Goal: Task Accomplishment & Management: Manage account settings

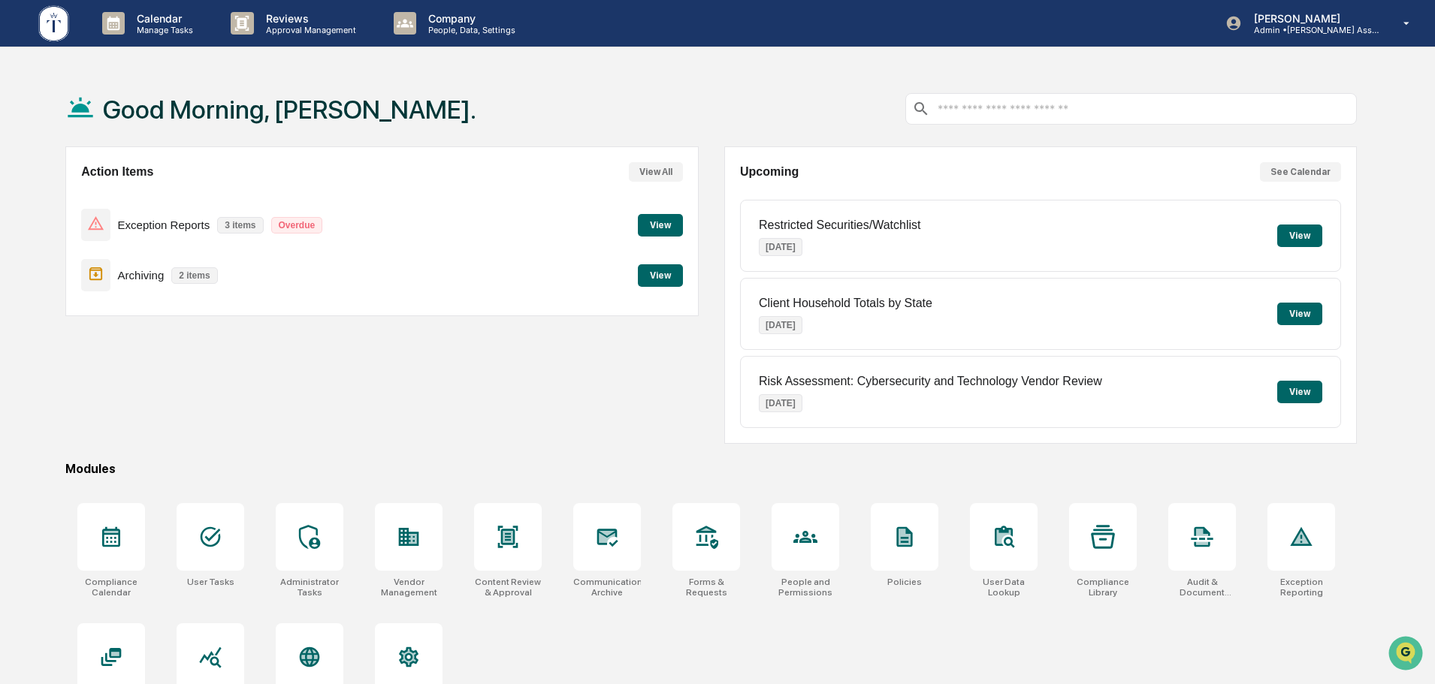
click at [663, 222] on button "View" at bounding box center [660, 225] width 45 height 23
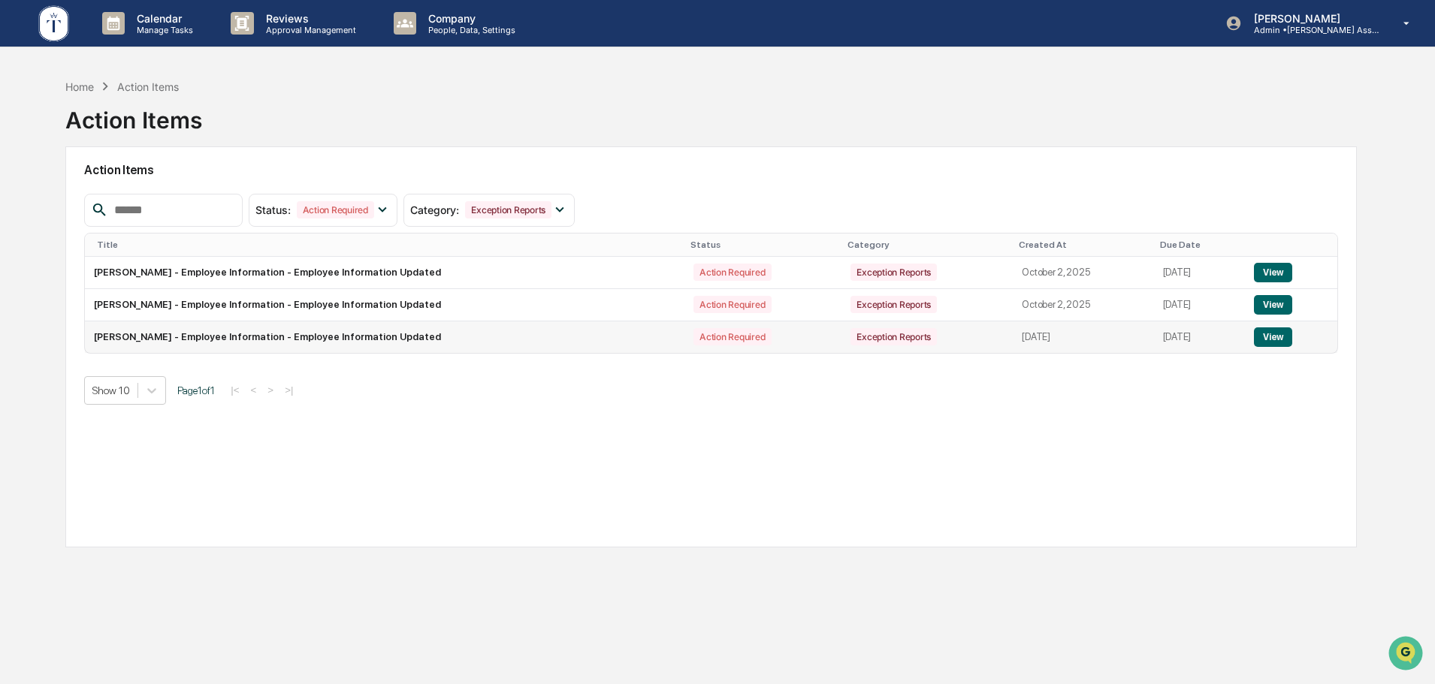
click at [1270, 335] on button "View" at bounding box center [1273, 338] width 38 height 20
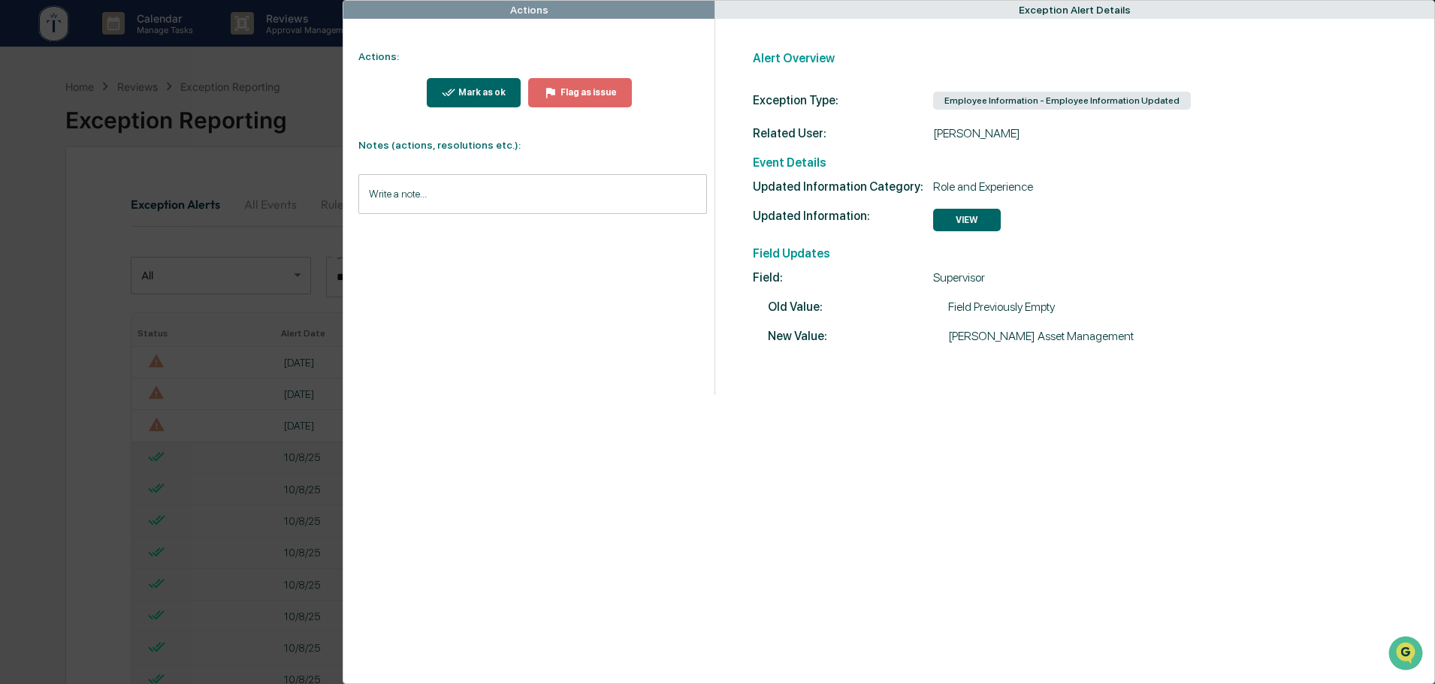
click at [471, 89] on div "Mark as ok" at bounding box center [480, 92] width 50 height 11
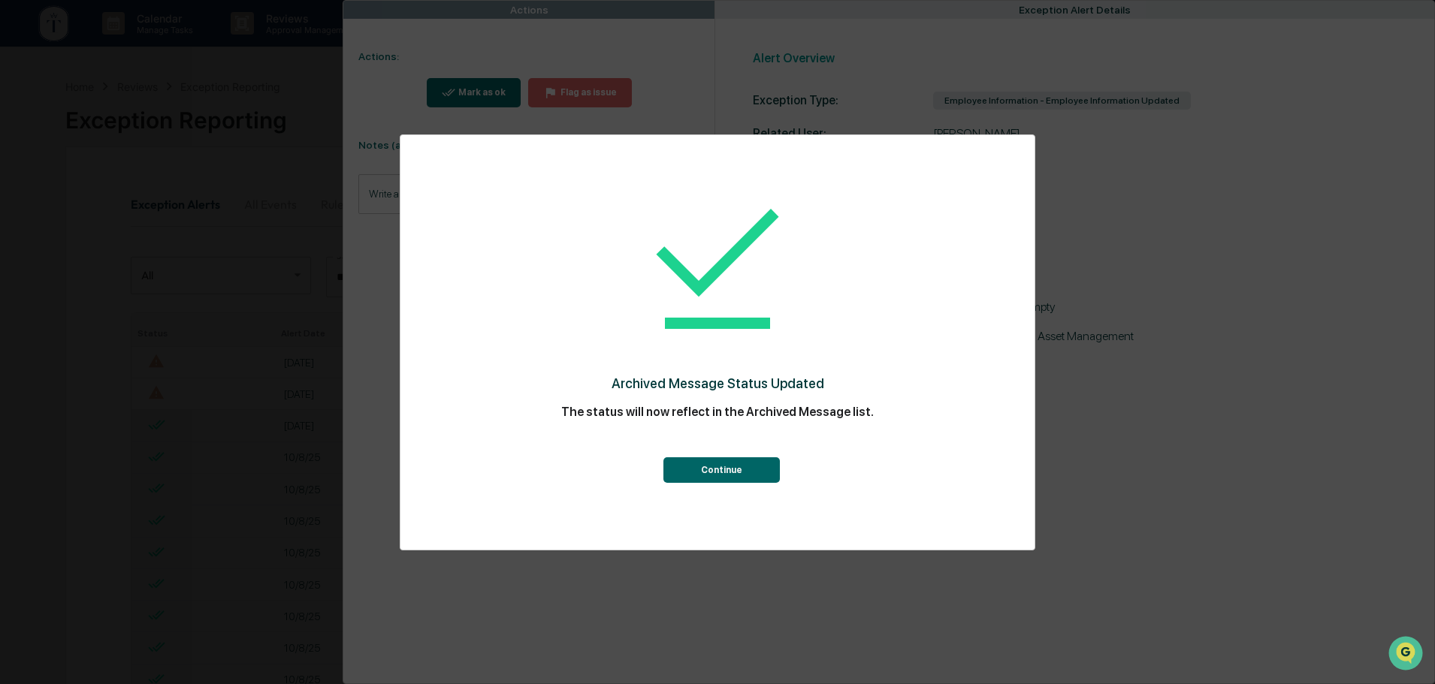
click at [732, 470] on button "Continue" at bounding box center [721, 470] width 116 height 26
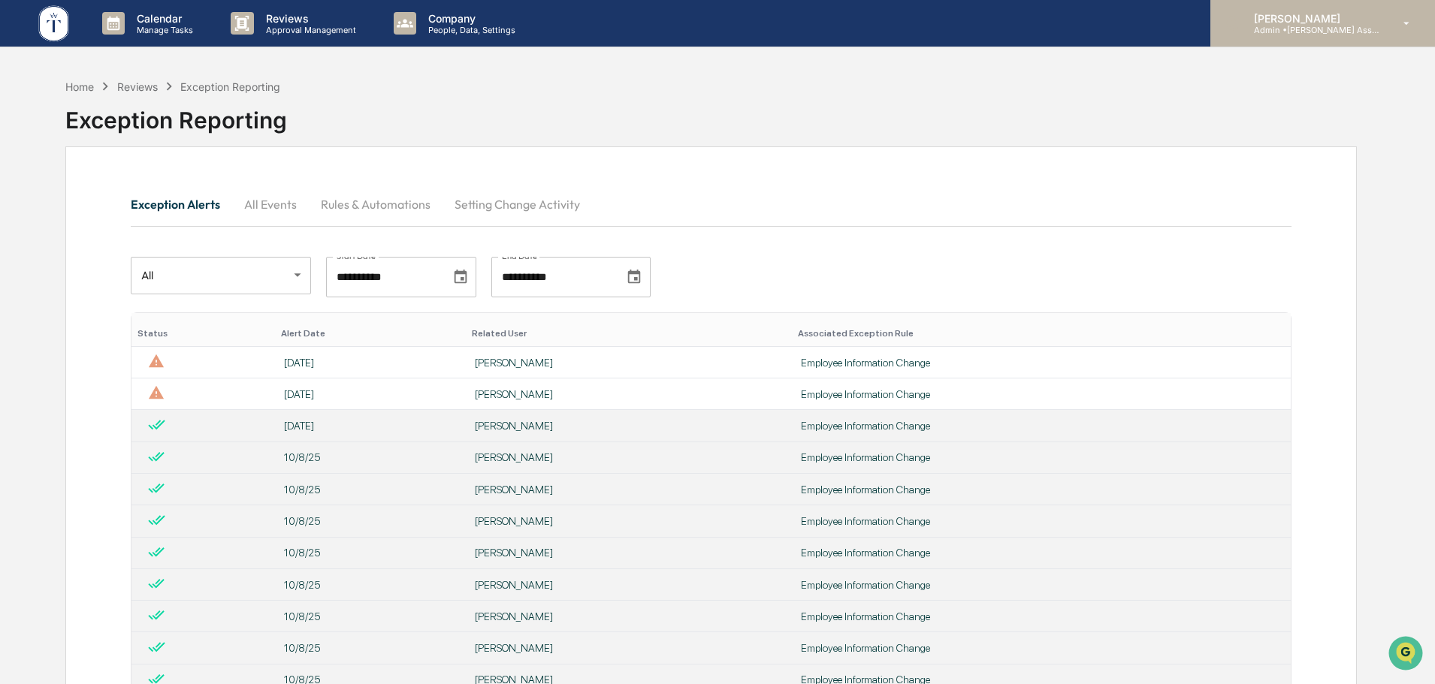
click at [1298, 27] on p "Admin • [PERSON_NAME] Asset Management LLC" at bounding box center [1312, 30] width 140 height 11
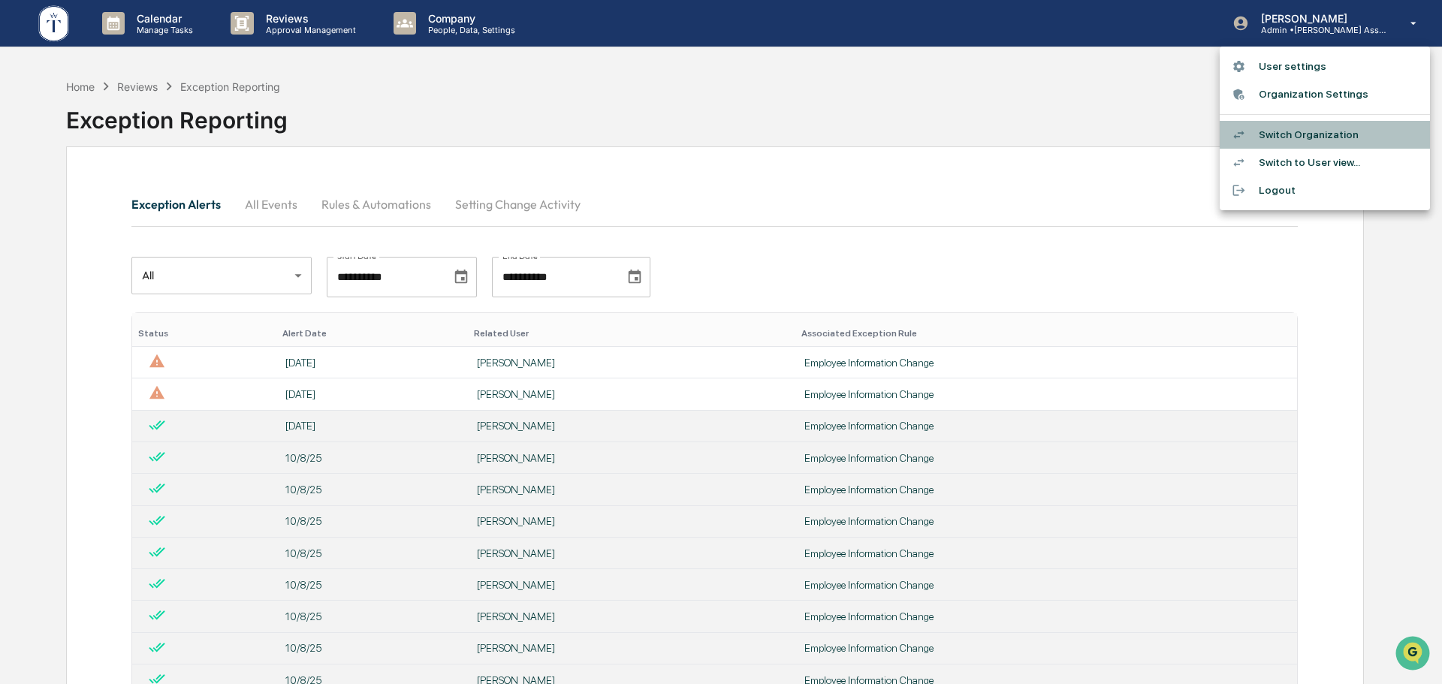
click at [1295, 133] on li "Switch Organization" at bounding box center [1325, 135] width 210 height 28
